Goal: Task Accomplishment & Management: Manage account settings

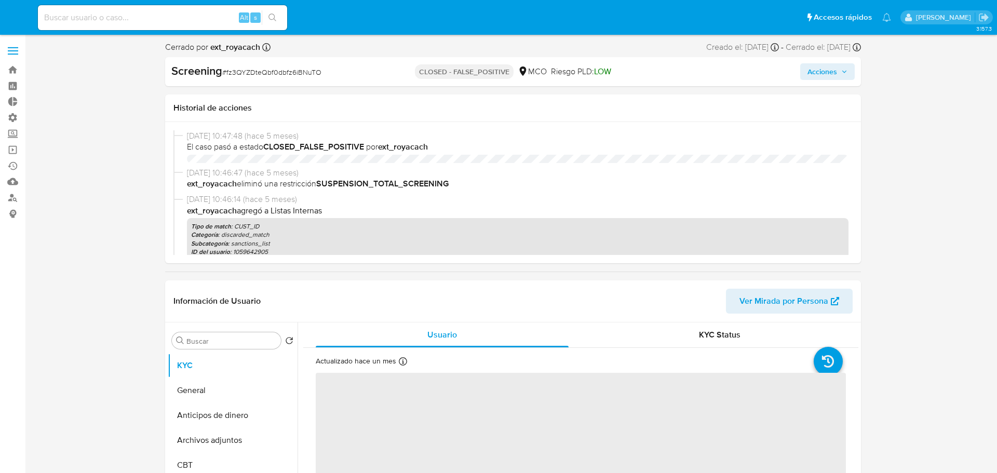
select select "10"
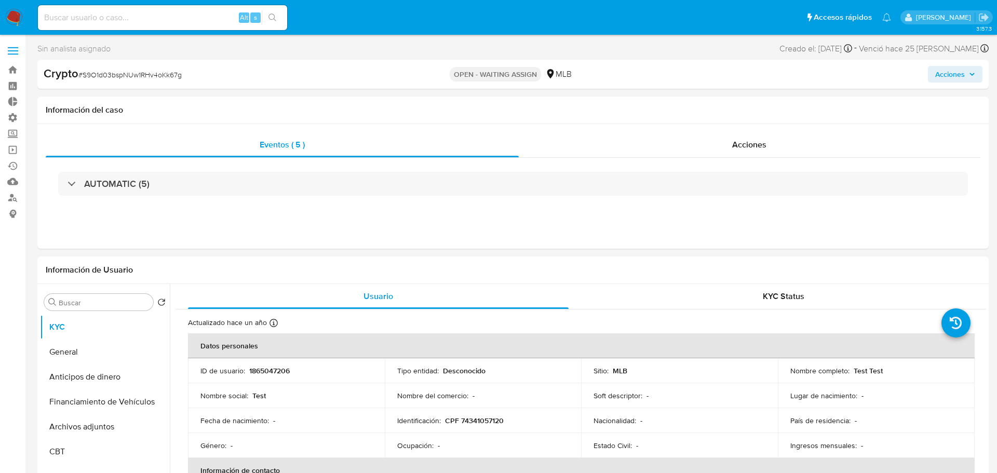
select select "10"
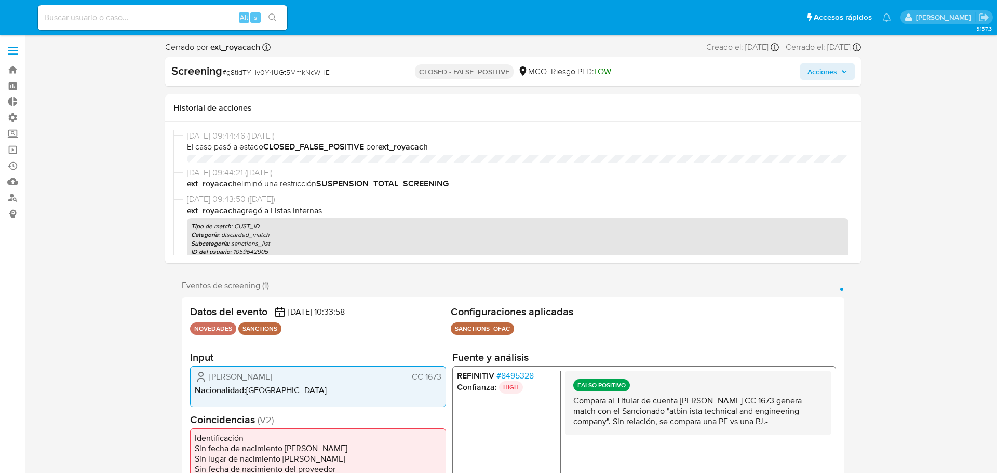
select select "10"
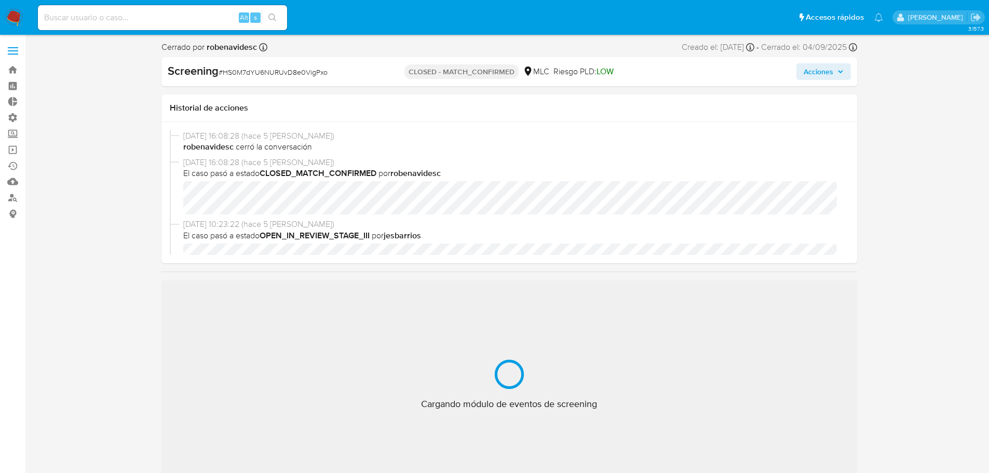
select select "10"
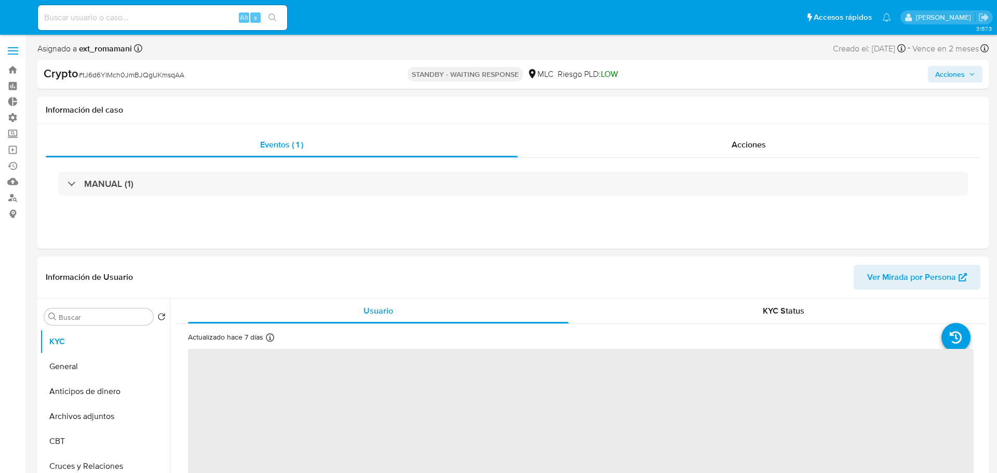
select select "10"
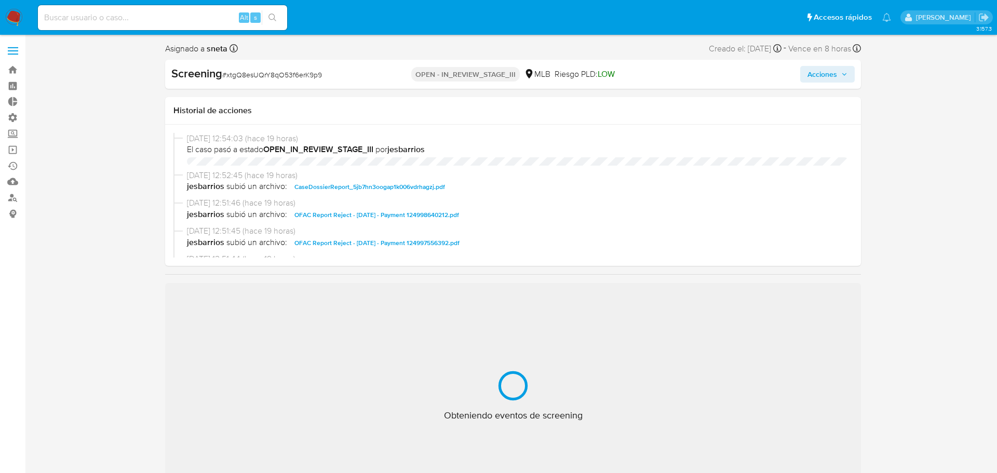
select select "10"
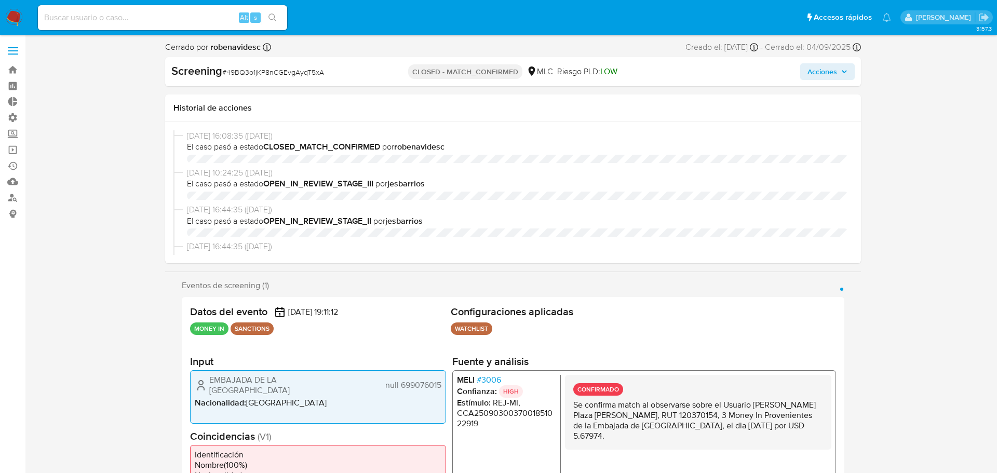
select select "10"
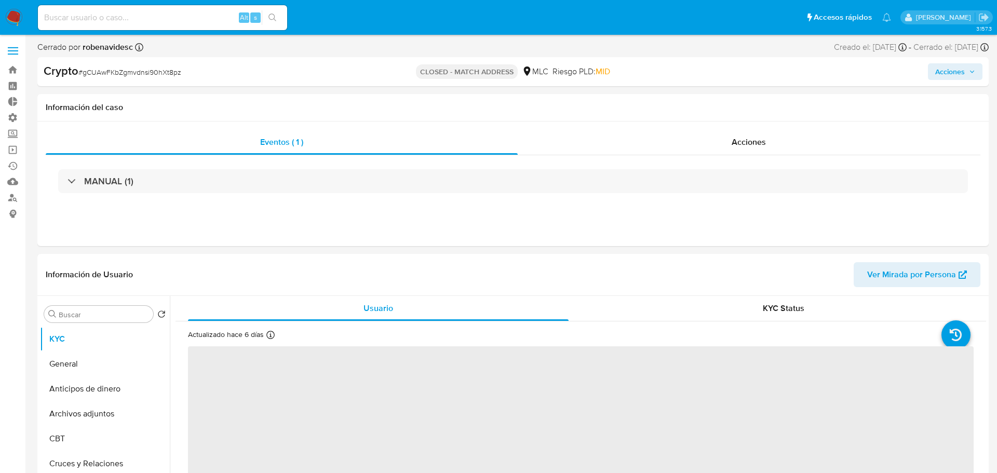
select select "10"
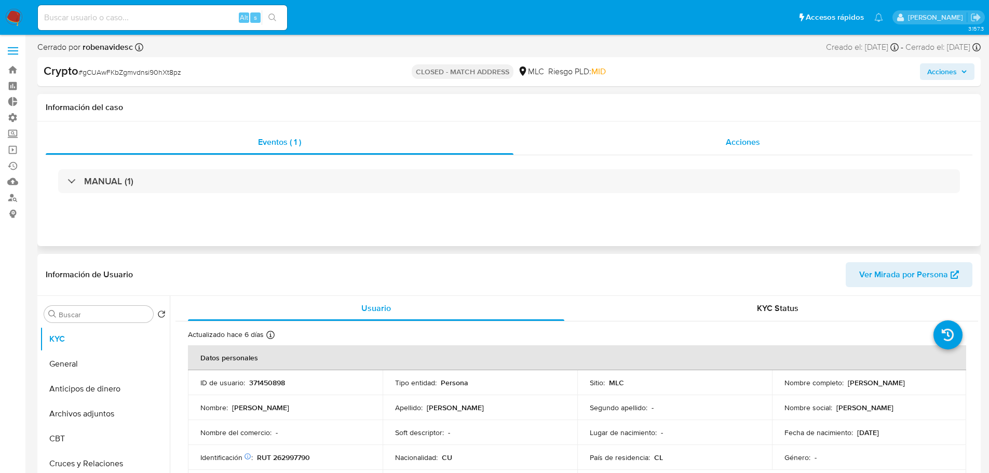
click at [765, 147] on div "Acciones" at bounding box center [742, 142] width 459 height 25
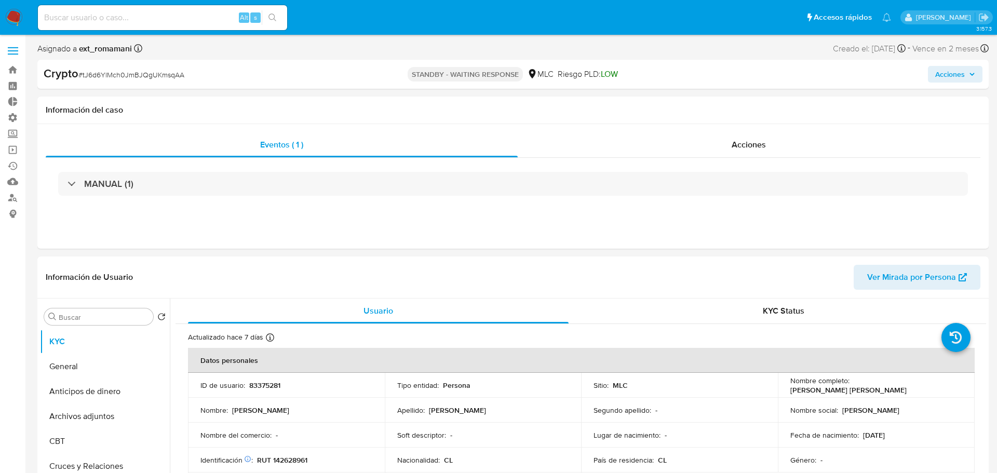
select select "10"
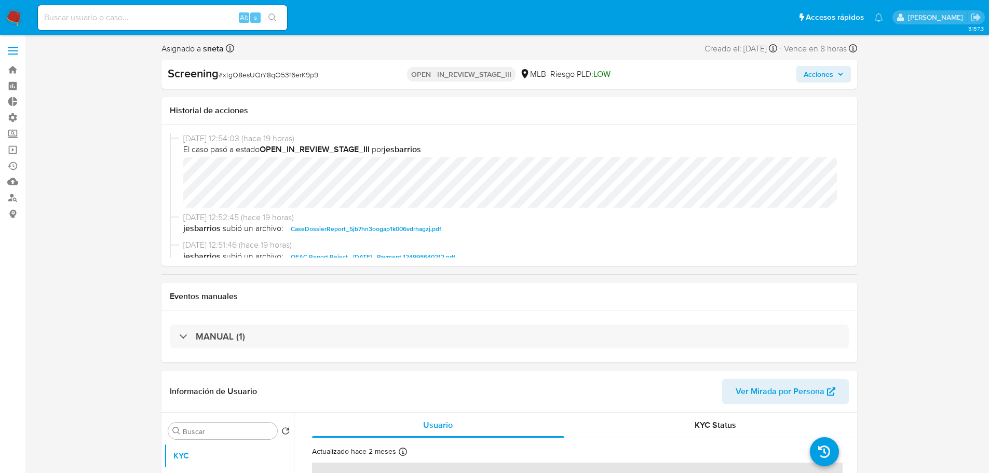
select select "10"
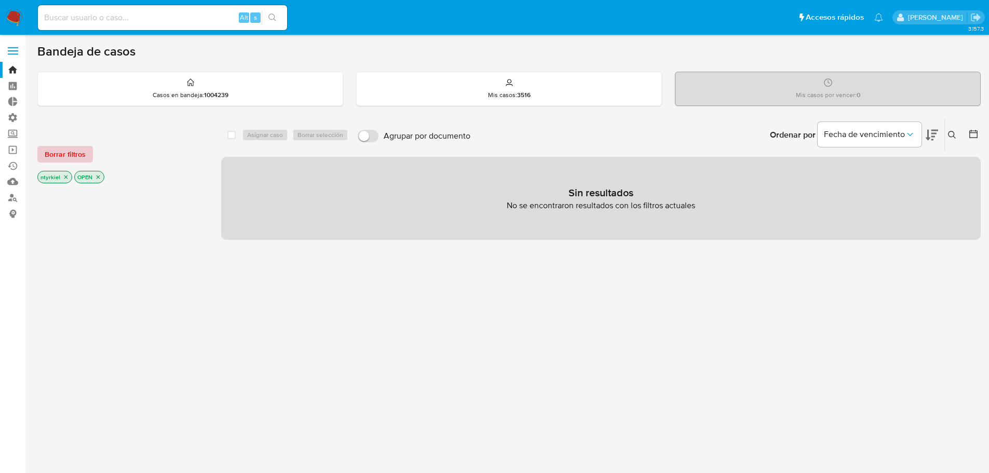
click at [72, 148] on span "Borrar filtros" at bounding box center [65, 154] width 41 height 15
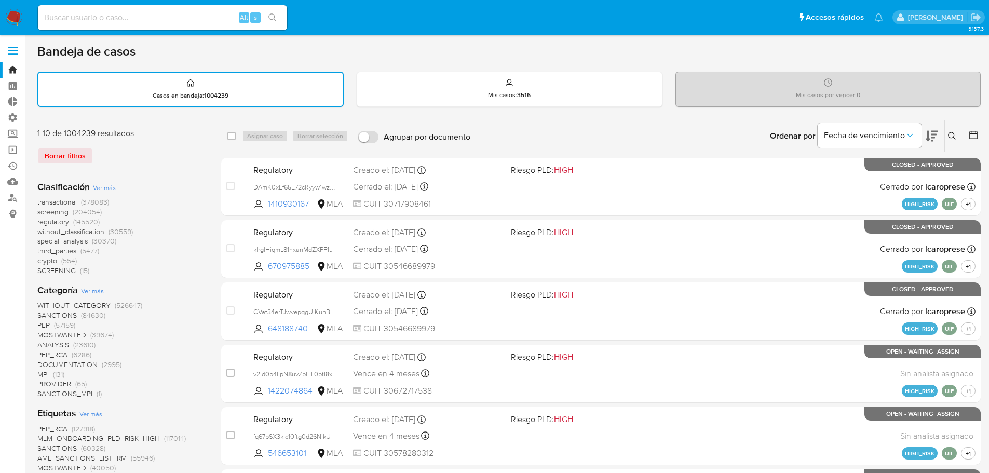
click at [51, 259] on span "crypto" at bounding box center [47, 260] width 20 height 10
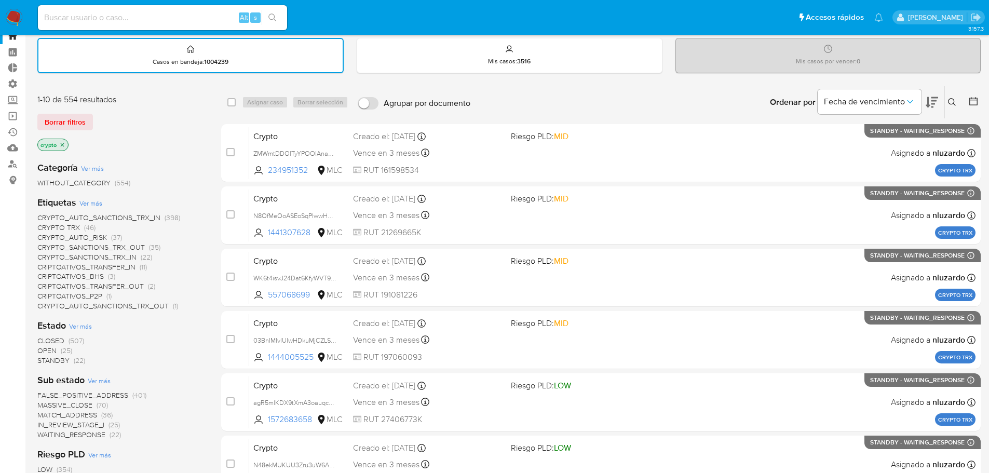
scroll to position [52, 0]
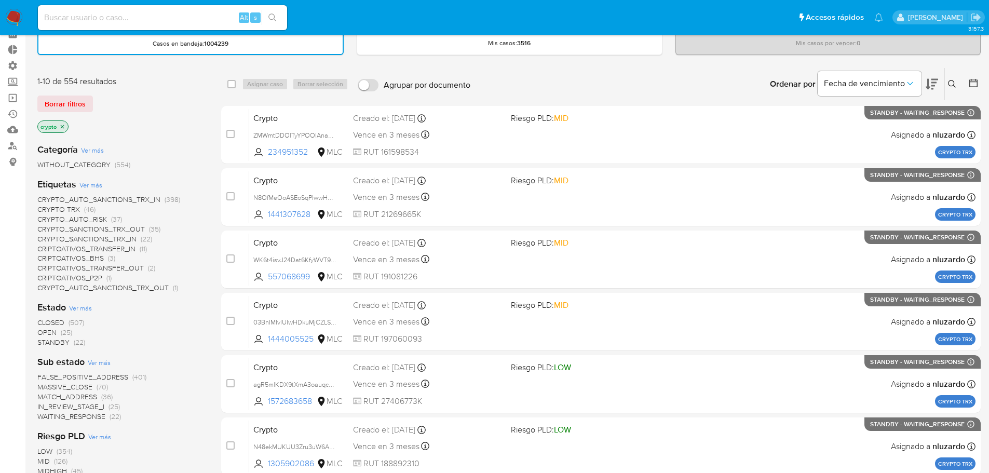
click at [85, 195] on span "CRYPTO_AUTO_SANCTIONS_TRX_IN" at bounding box center [98, 199] width 123 height 10
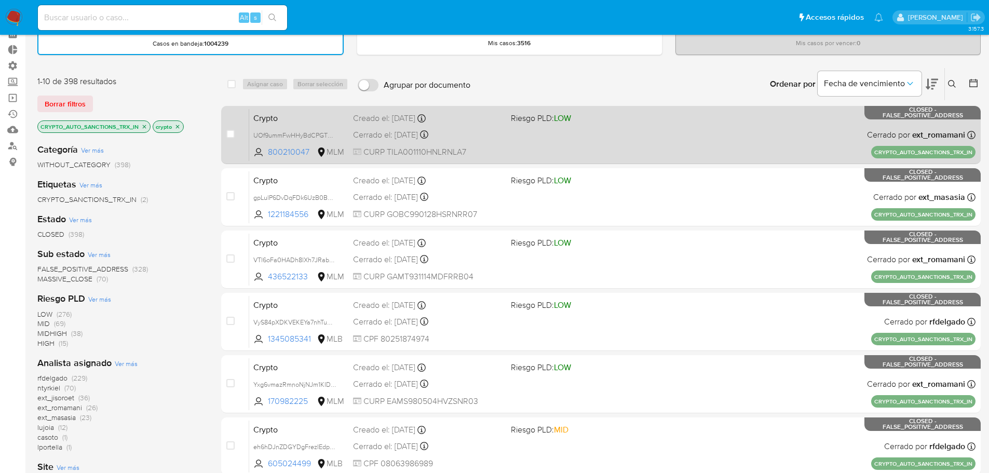
click at [305, 114] on span "Crypto" at bounding box center [298, 117] width 91 height 13
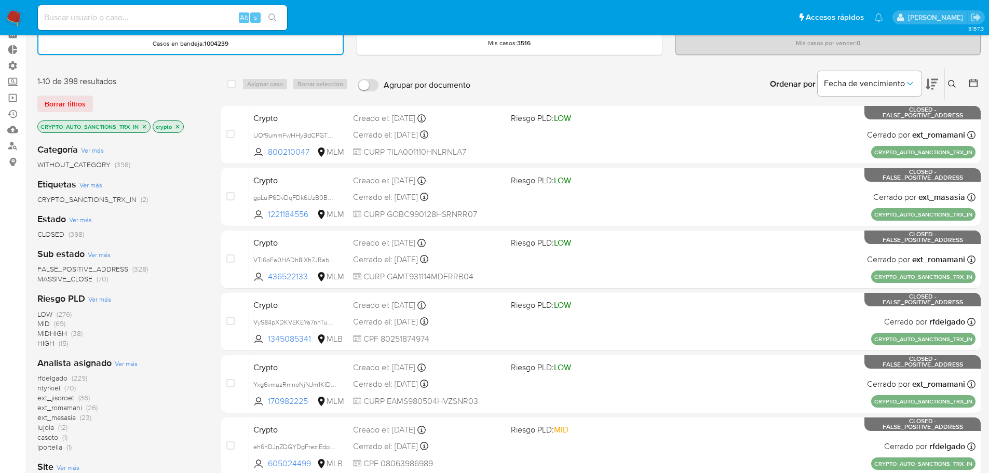
drag, startPoint x: 138, startPoint y: 125, endPoint x: 42, endPoint y: 125, distance: 95.5
click at [42, 125] on p "CRYPTO_AUTO_SANCTIONS_TRX_IN" at bounding box center [94, 126] width 112 height 11
click at [143, 128] on icon "close-filter" at bounding box center [145, 127] width 4 height 4
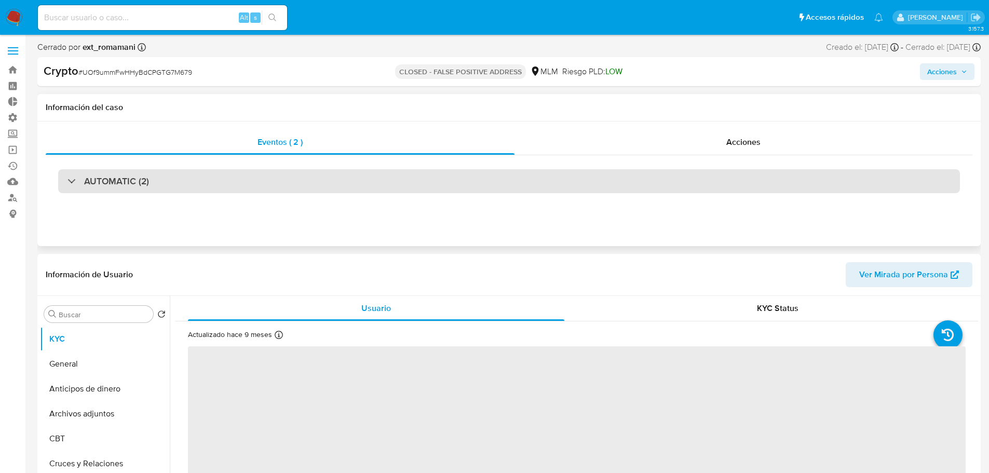
click at [169, 178] on div "AUTOMATIC (2)" at bounding box center [509, 181] width 902 height 24
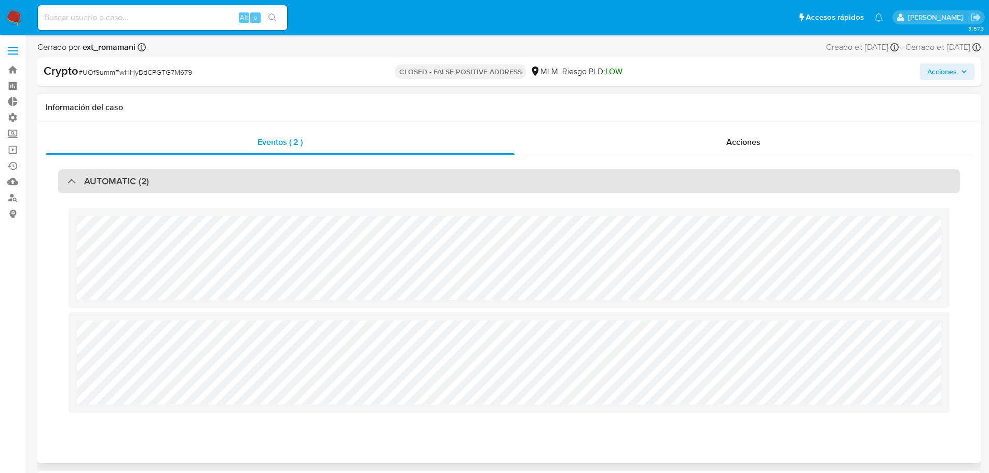
select select "10"
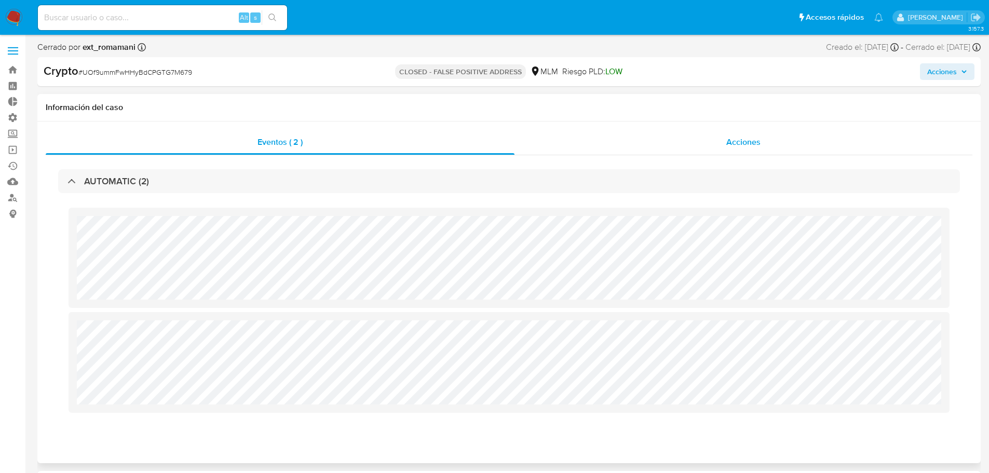
click at [743, 143] on span "Acciones" at bounding box center [743, 142] width 34 height 12
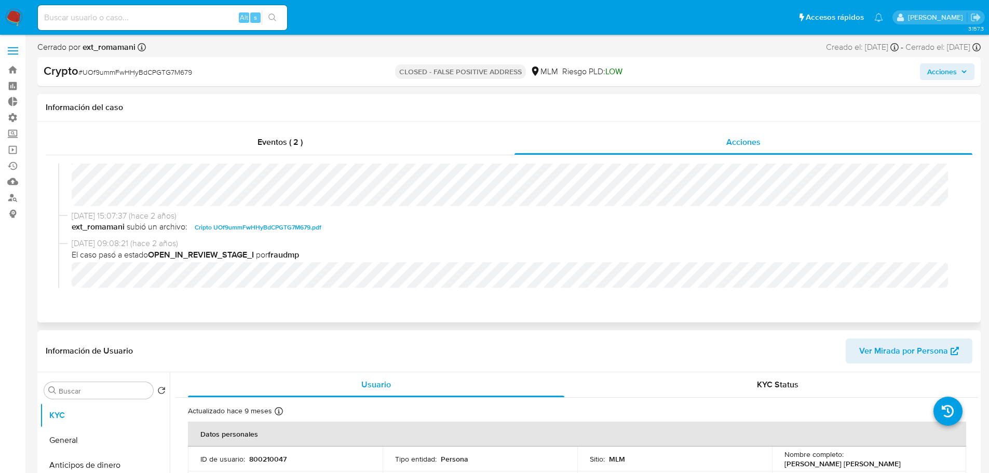
scroll to position [62, 0]
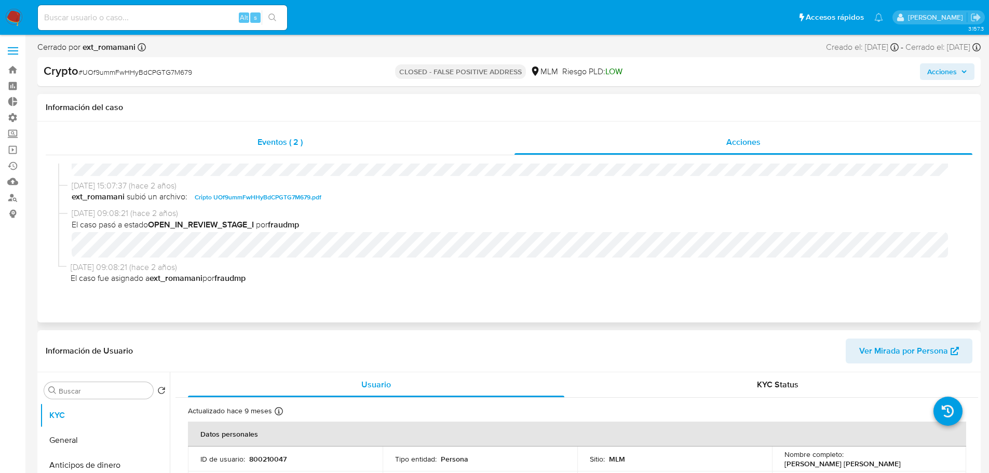
click at [263, 141] on span "Eventos ( 2 )" at bounding box center [279, 142] width 45 height 12
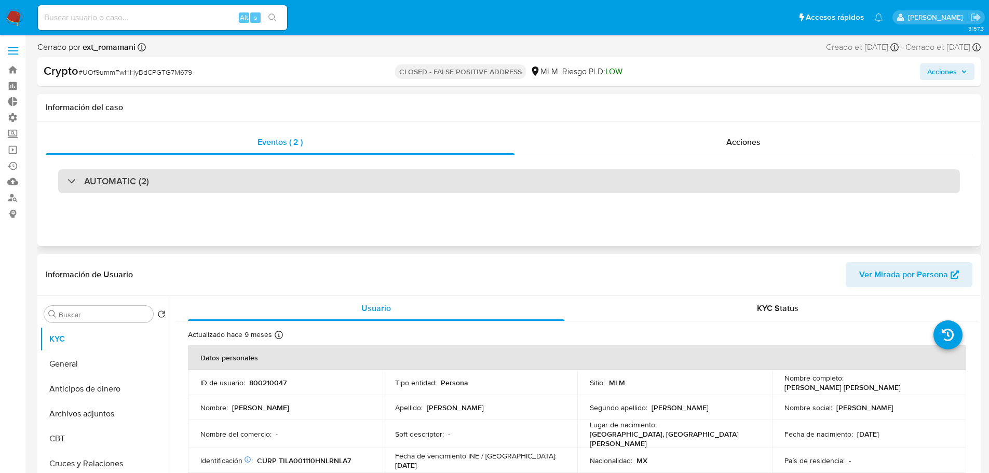
click at [271, 179] on div "AUTOMATIC (2)" at bounding box center [509, 181] width 902 height 24
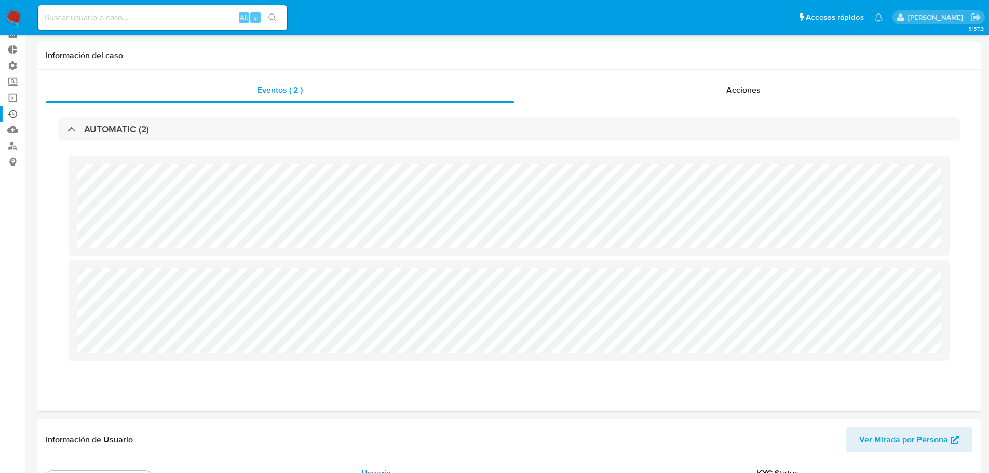
scroll to position [0, 0]
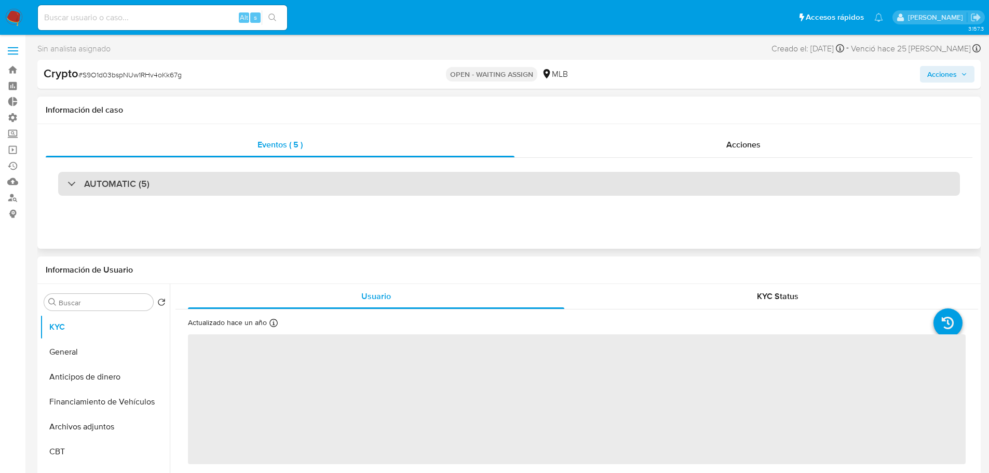
click at [275, 182] on div "AUTOMATIC (5)" at bounding box center [509, 184] width 902 height 24
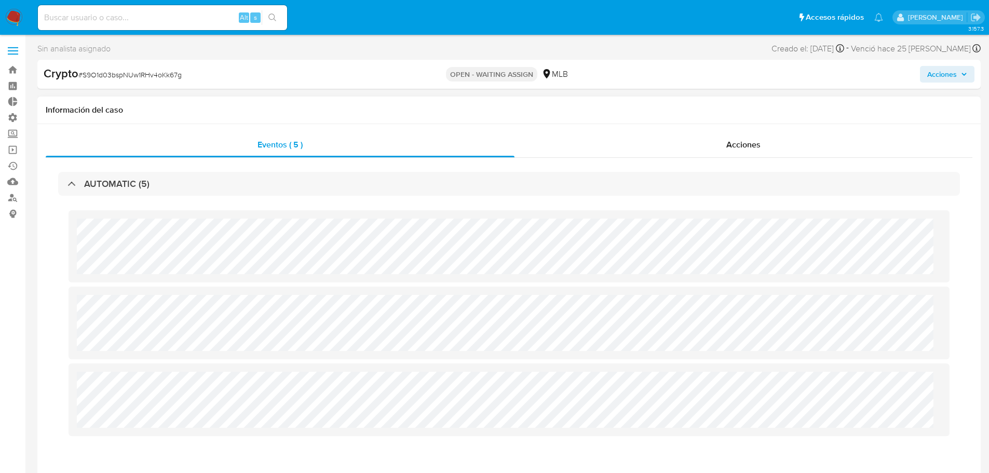
select select "10"
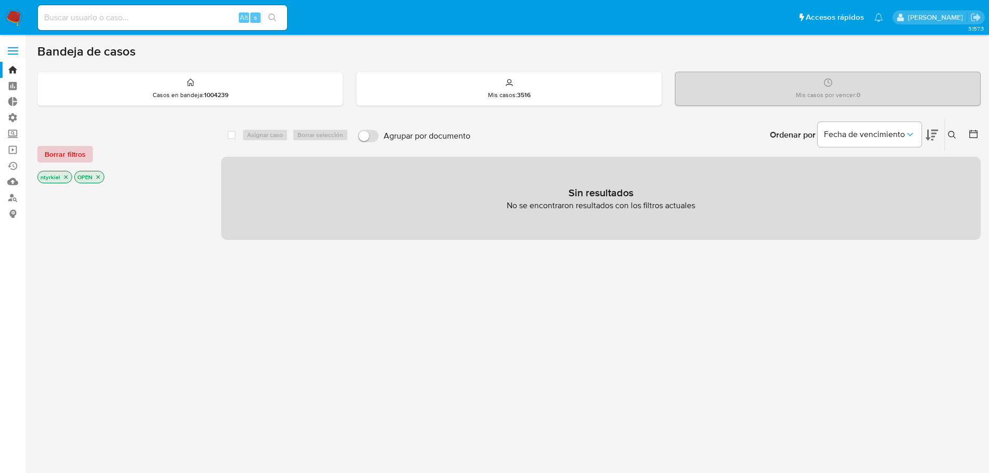
click at [70, 150] on span "Borrar filtros" at bounding box center [65, 154] width 41 height 15
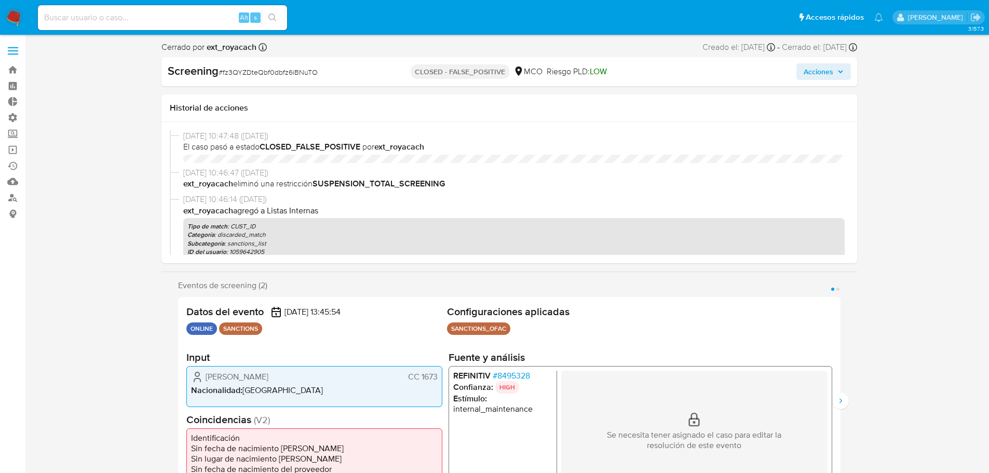
select select "10"
